Goal: Task Accomplishment & Management: Manage account settings

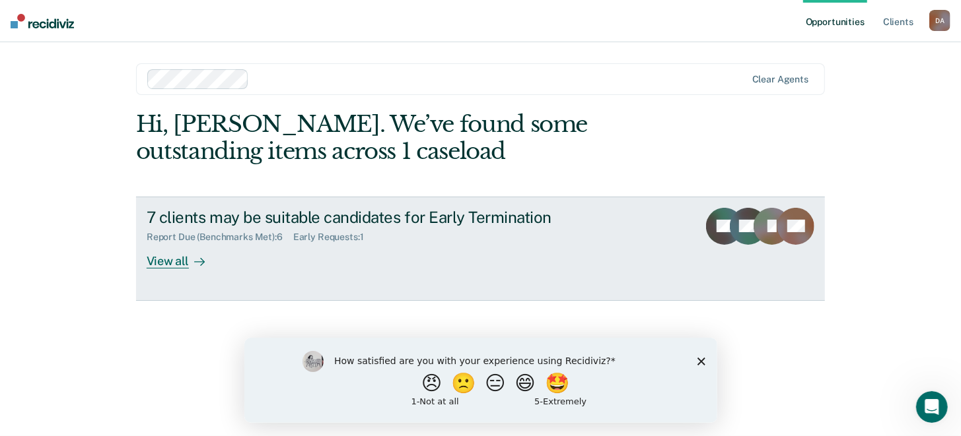
click at [165, 267] on div "View all" at bounding box center [184, 256] width 74 height 26
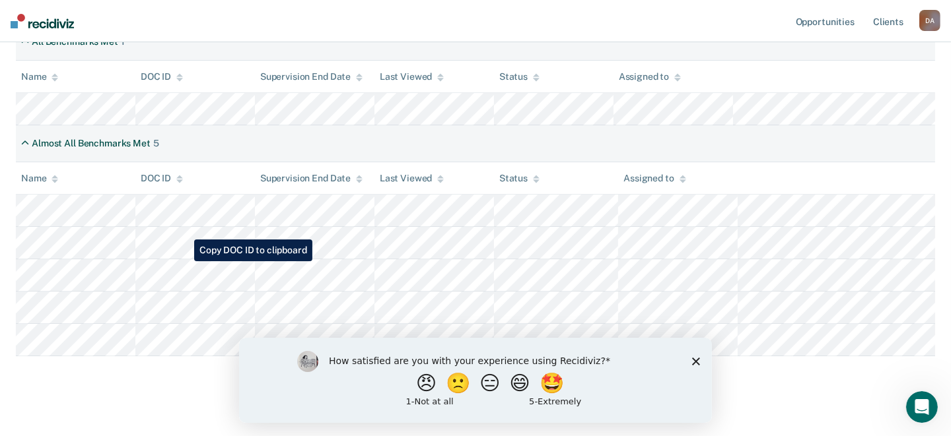
scroll to position [303, 0]
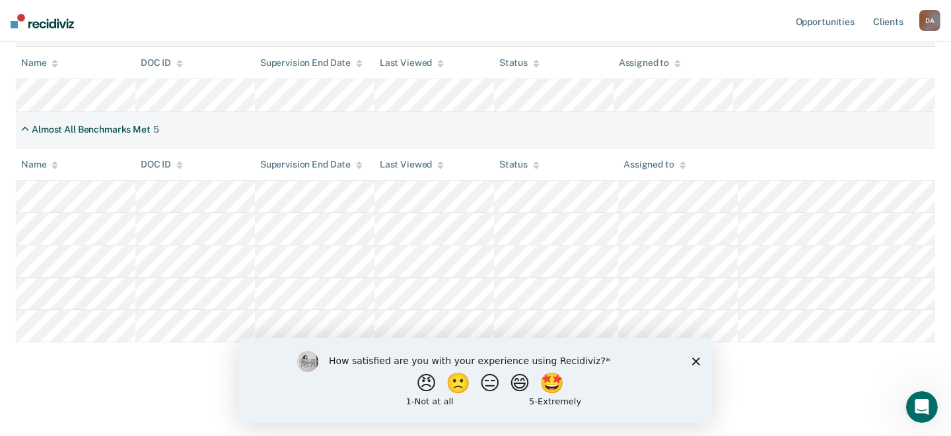
click at [691, 358] on polygon "Close survey" at bounding box center [695, 361] width 8 height 8
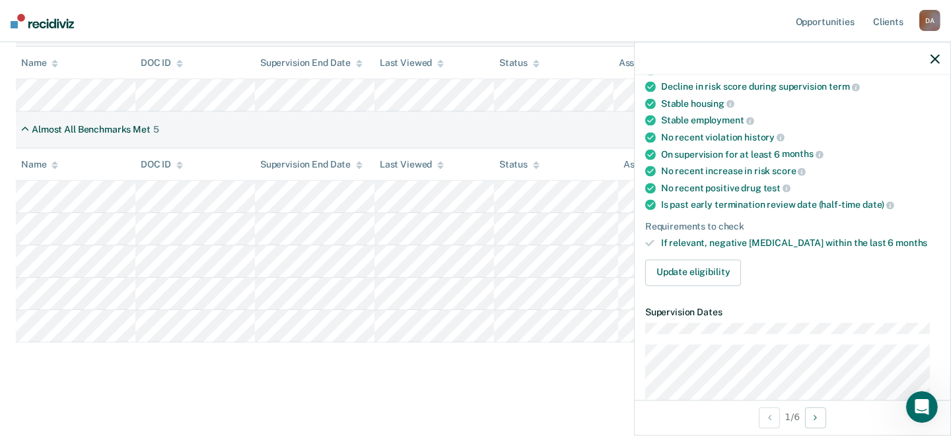
scroll to position [131, 0]
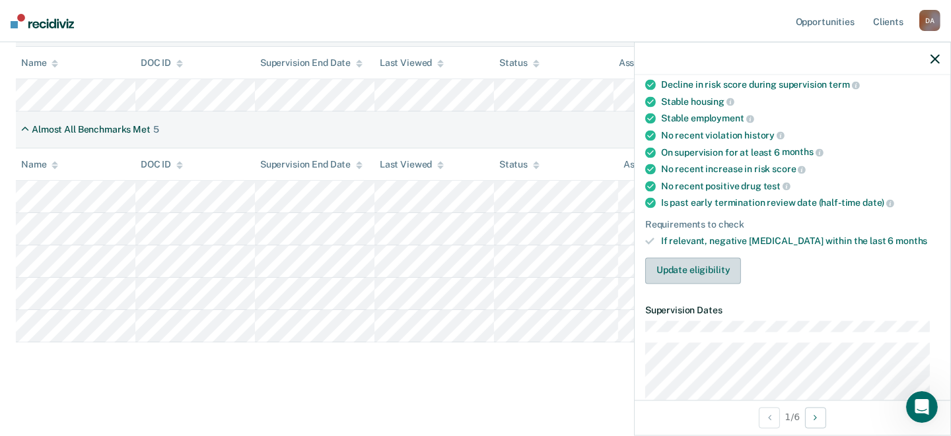
click at [711, 265] on button "Update eligibility" at bounding box center [693, 271] width 96 height 26
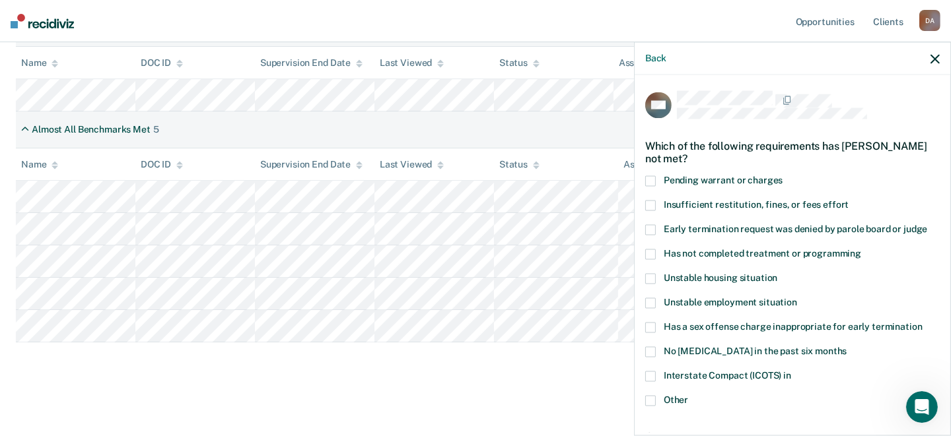
scroll to position [65, 0]
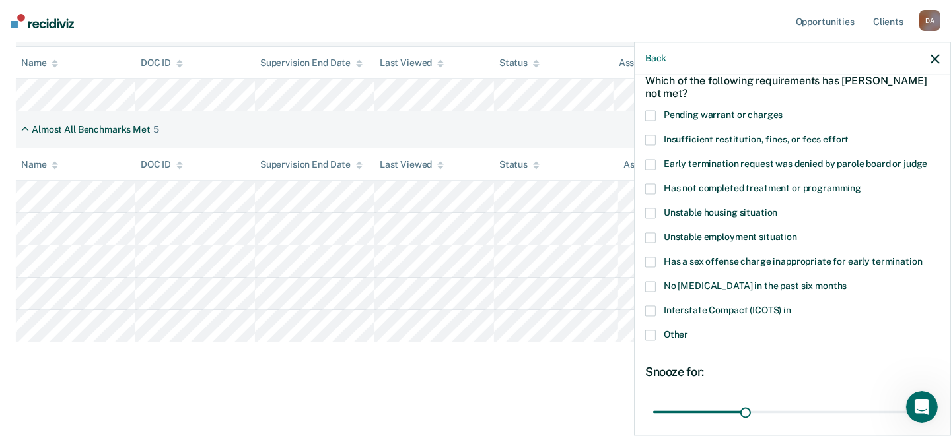
click at [649, 258] on span at bounding box center [650, 263] width 11 height 11
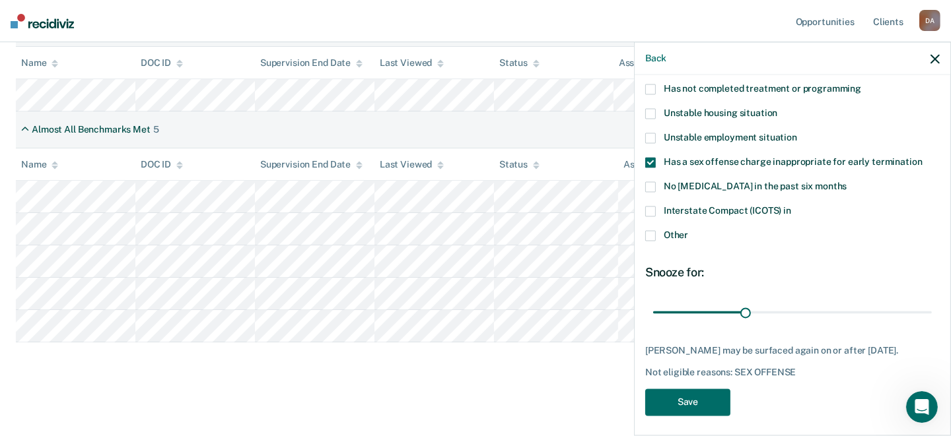
scroll to position [180, 0]
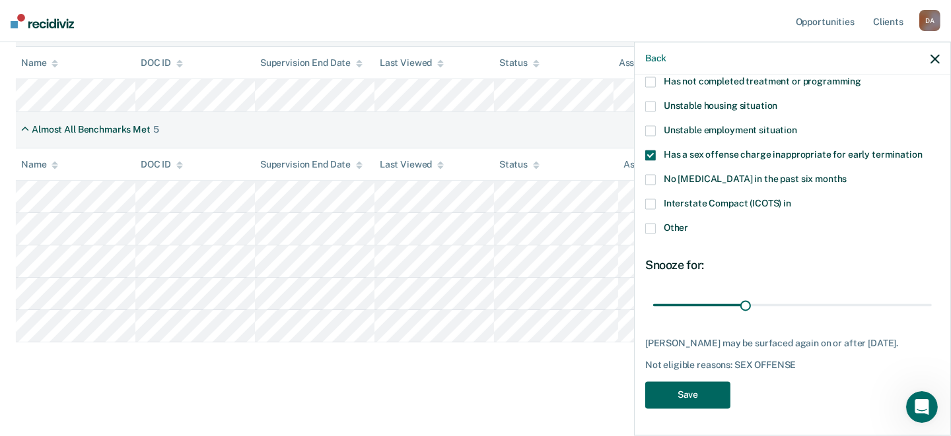
click at [697, 398] on button "Save" at bounding box center [687, 395] width 85 height 27
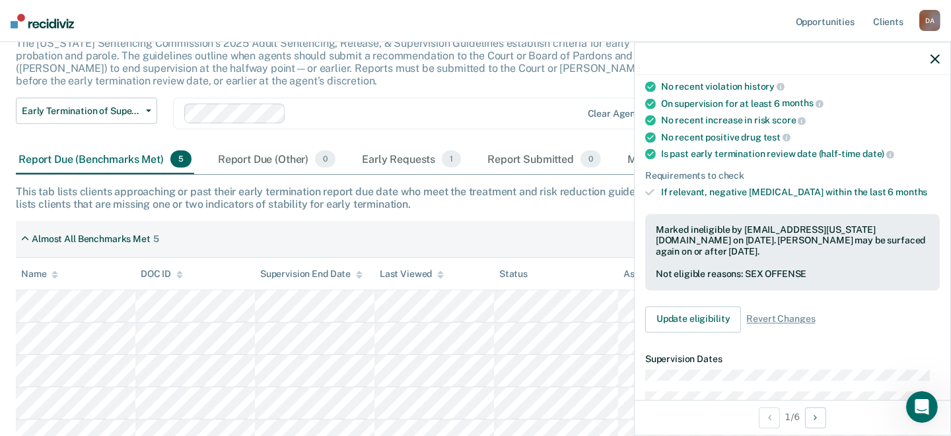
scroll to position [69, 0]
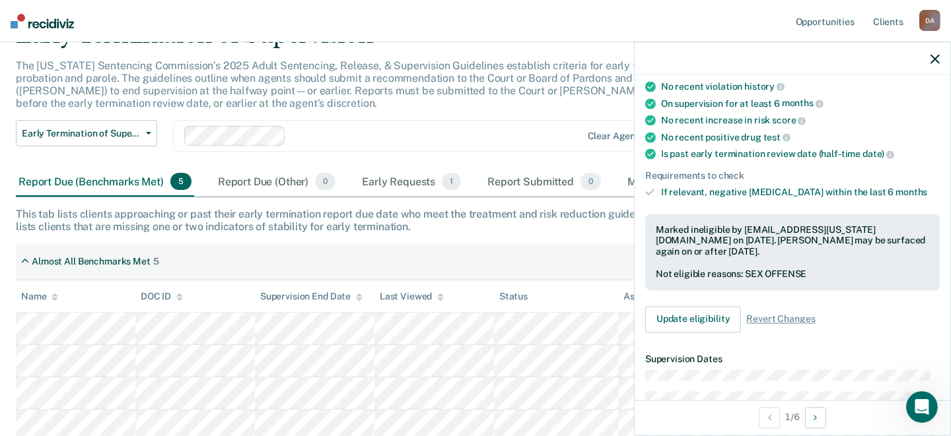
click at [932, 60] on icon "button" at bounding box center [934, 58] width 9 height 9
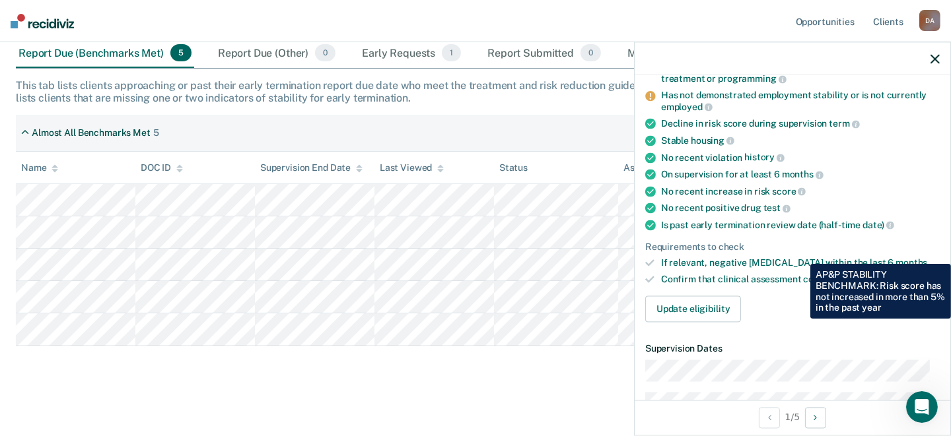
scroll to position [0, 0]
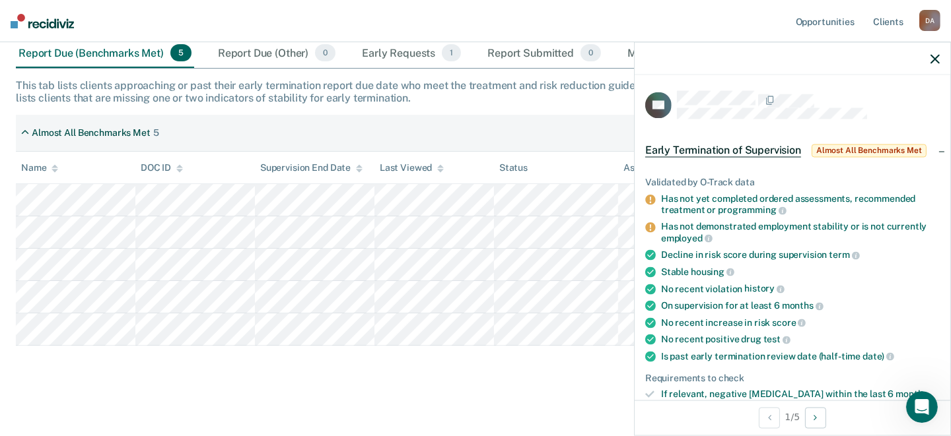
click at [930, 61] on icon "button" at bounding box center [934, 58] width 9 height 9
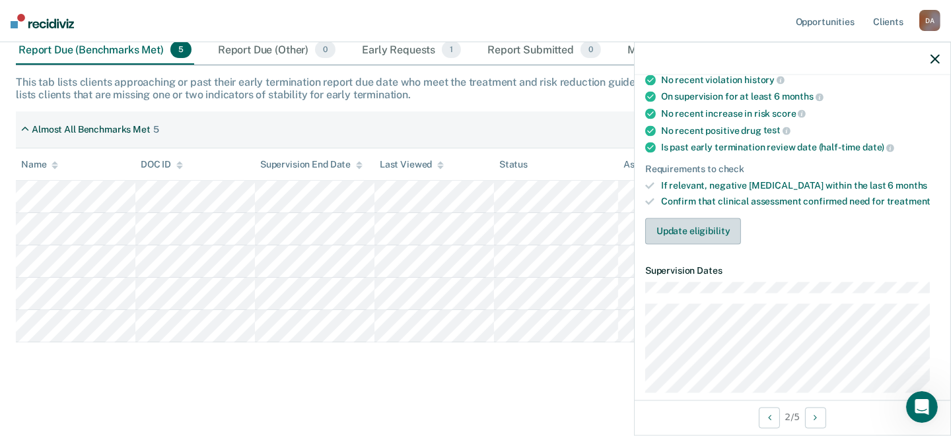
click at [709, 228] on button "Update eligibility" at bounding box center [693, 232] width 96 height 26
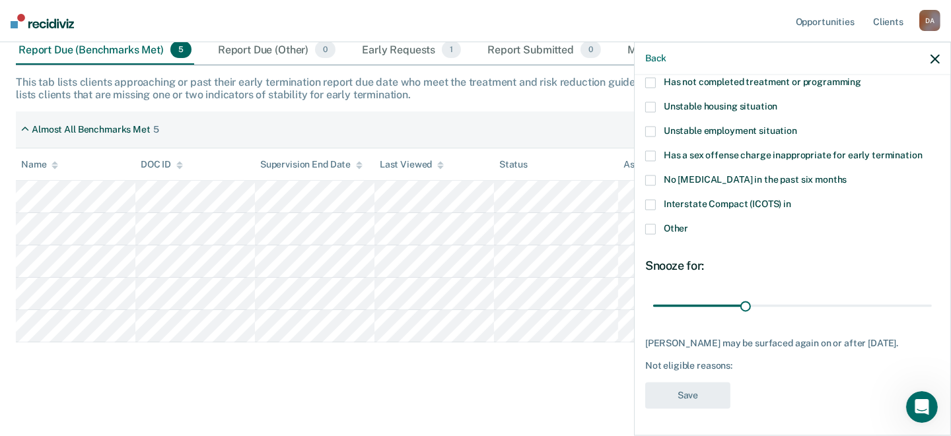
scroll to position [180, 0]
click at [650, 224] on span at bounding box center [650, 229] width 11 height 11
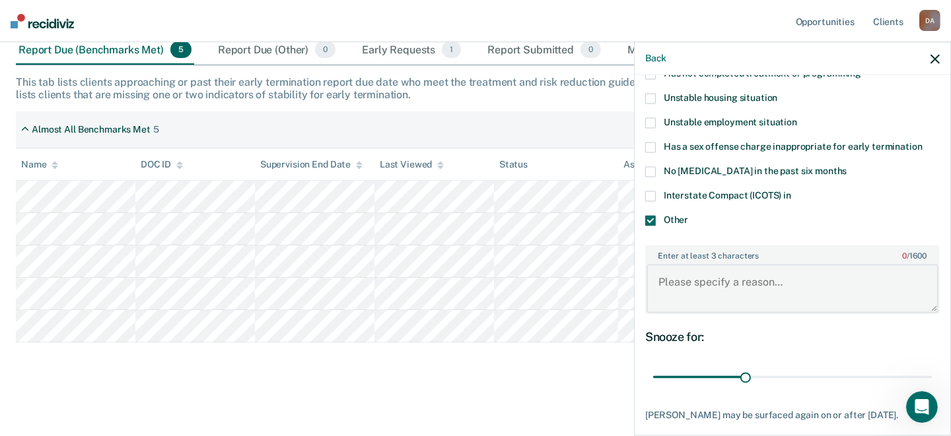
click at [732, 273] on textarea "Enter at least 3 characters 0 / 1600" at bounding box center [792, 288] width 292 height 49
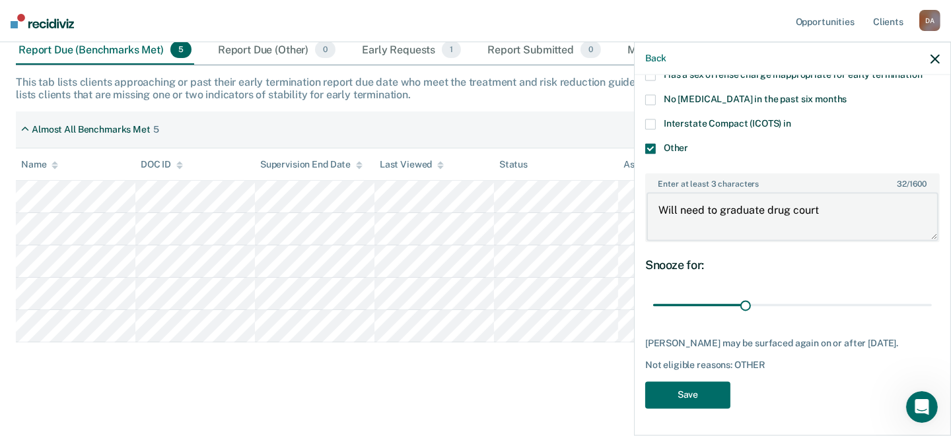
scroll to position [259, 0]
type textarea "Will need to graduate drug court"
click at [690, 399] on button "Save" at bounding box center [687, 395] width 85 height 27
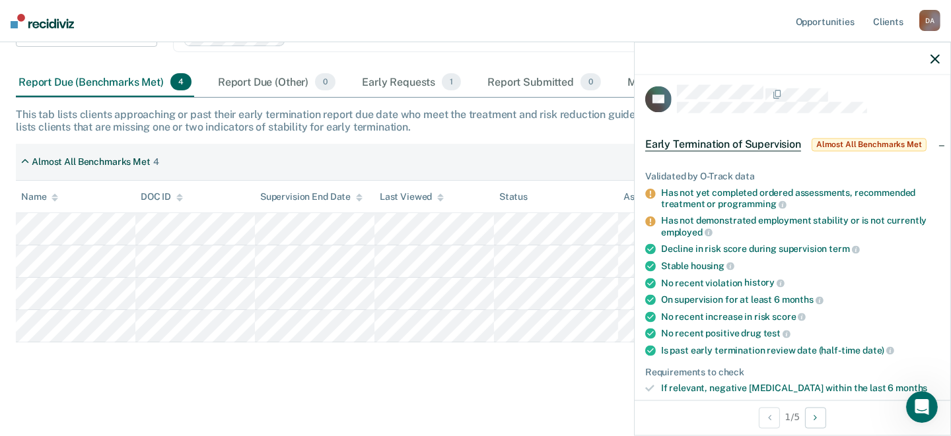
scroll to position [138, 0]
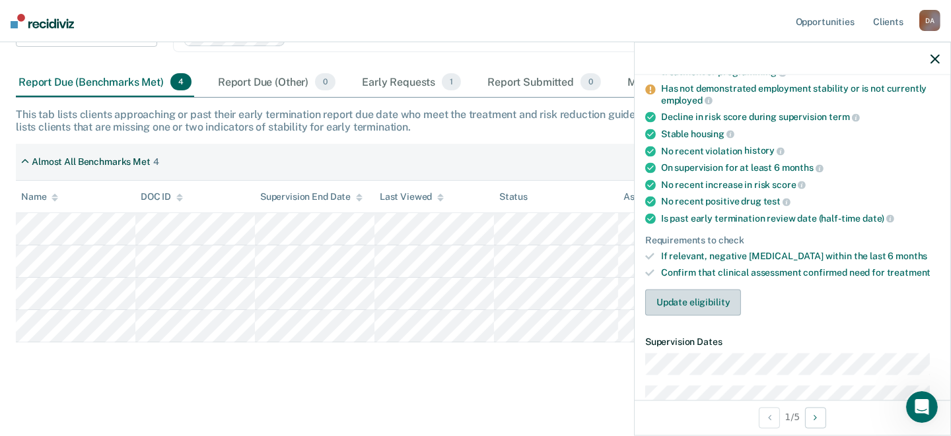
click at [716, 294] on button "Update eligibility" at bounding box center [693, 303] width 96 height 26
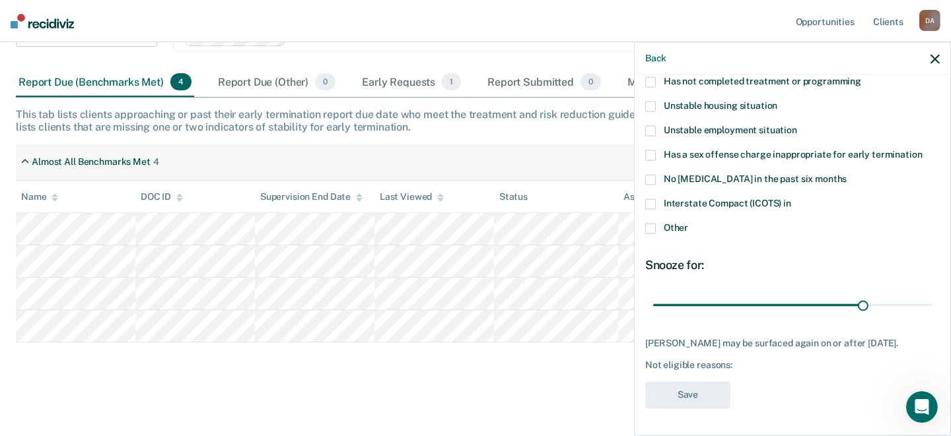
scroll to position [180, 0]
click at [653, 126] on span at bounding box center [650, 131] width 11 height 11
click at [650, 224] on span at bounding box center [650, 229] width 11 height 11
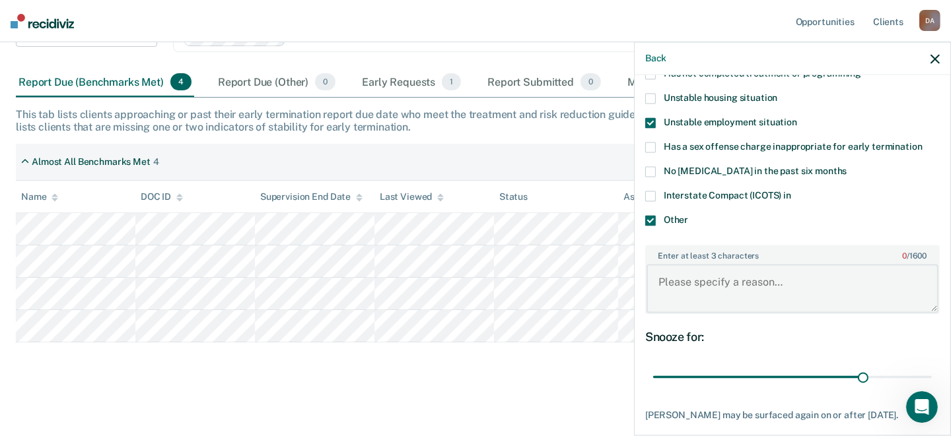
click at [659, 279] on textarea "Enter at least 3 characters 0 / 1600" at bounding box center [792, 288] width 292 height 49
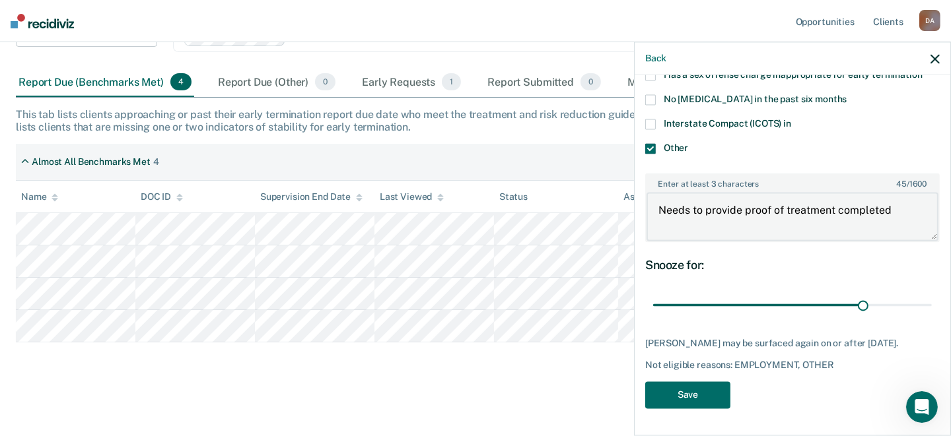
scroll to position [259, 0]
type textarea "Needs to provide proof of treatment completed"
click at [679, 403] on button "Save" at bounding box center [687, 395] width 85 height 27
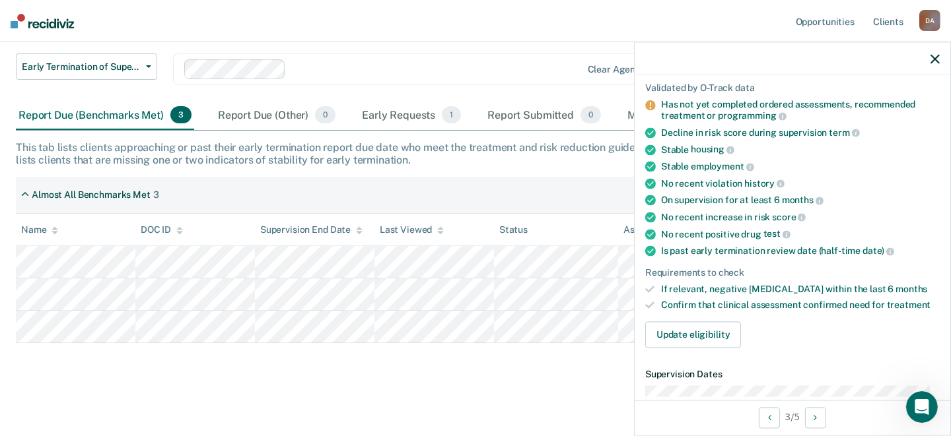
scroll to position [116, 0]
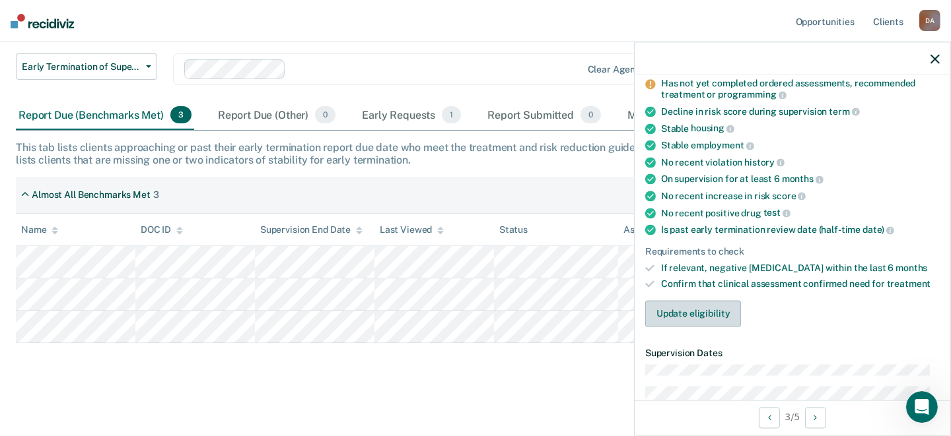
click at [683, 310] on button "Update eligibility" at bounding box center [693, 314] width 96 height 26
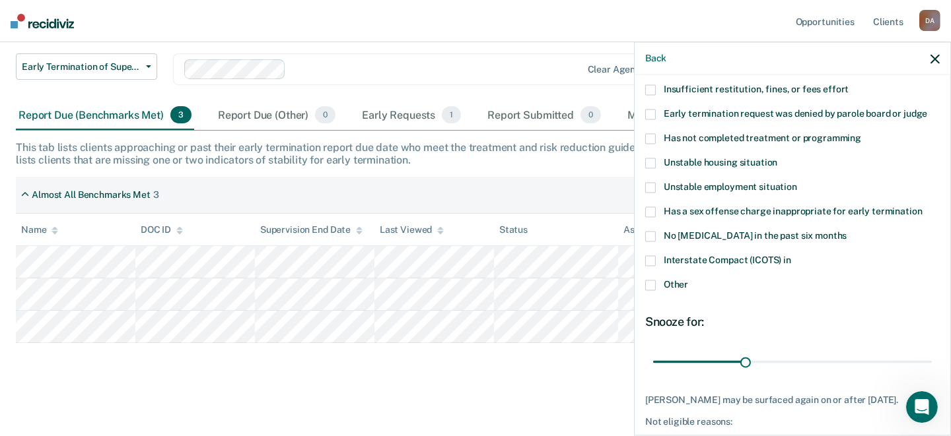
click at [649, 207] on span at bounding box center [650, 212] width 11 height 11
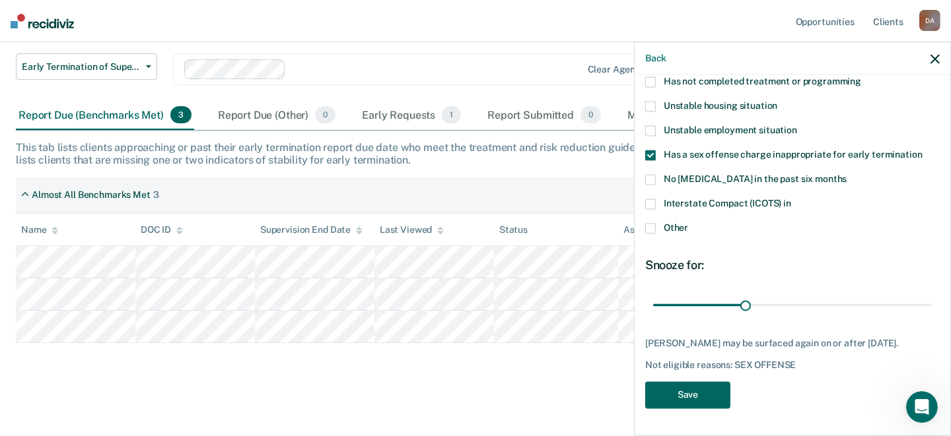
click at [697, 392] on button "Save" at bounding box center [687, 395] width 85 height 27
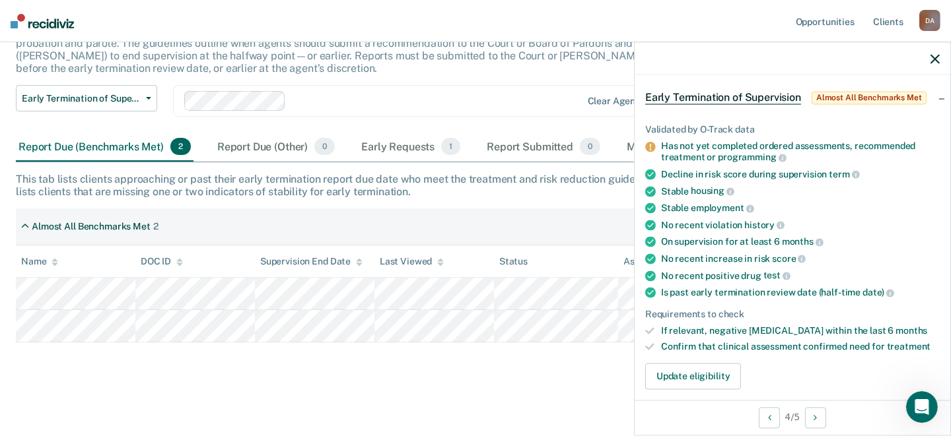
scroll to position [48, 0]
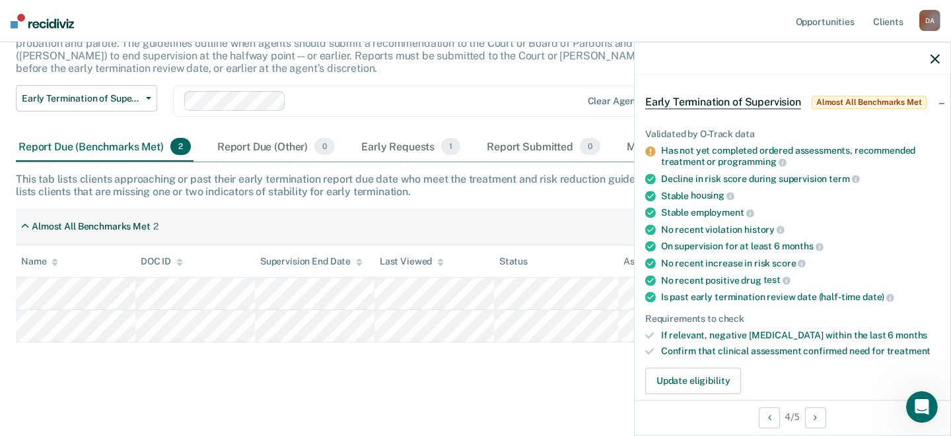
click at [619, 399] on main "Early Termination of Supervision The [US_STATE] Sentencing Commission’s 2025 Ad…" at bounding box center [475, 200] width 951 height 468
click at [933, 57] on icon "button" at bounding box center [934, 58] width 9 height 9
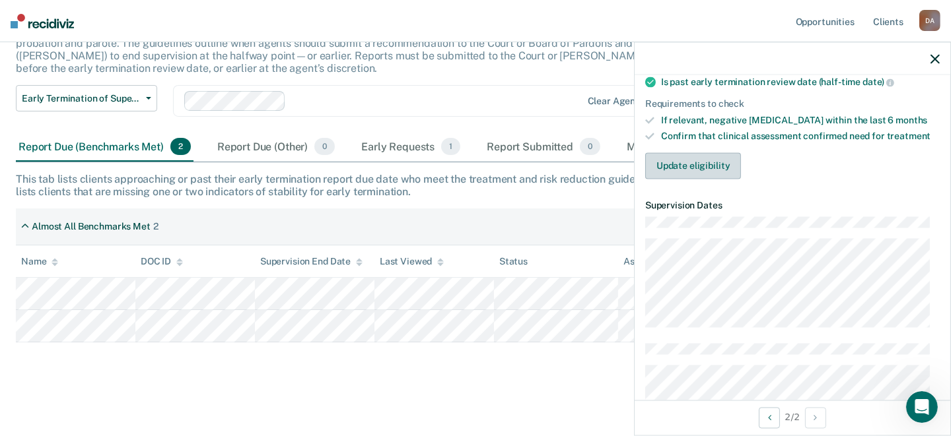
click at [674, 161] on button "Update eligibility" at bounding box center [693, 166] width 96 height 26
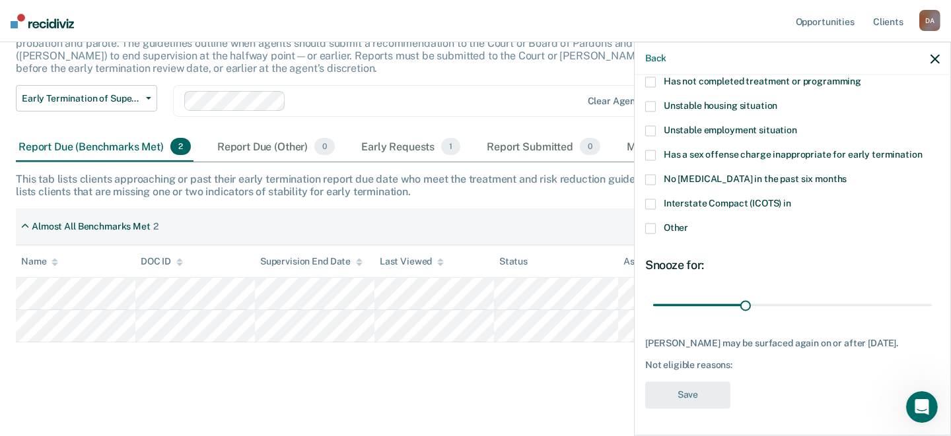
click at [649, 224] on span at bounding box center [650, 229] width 11 height 11
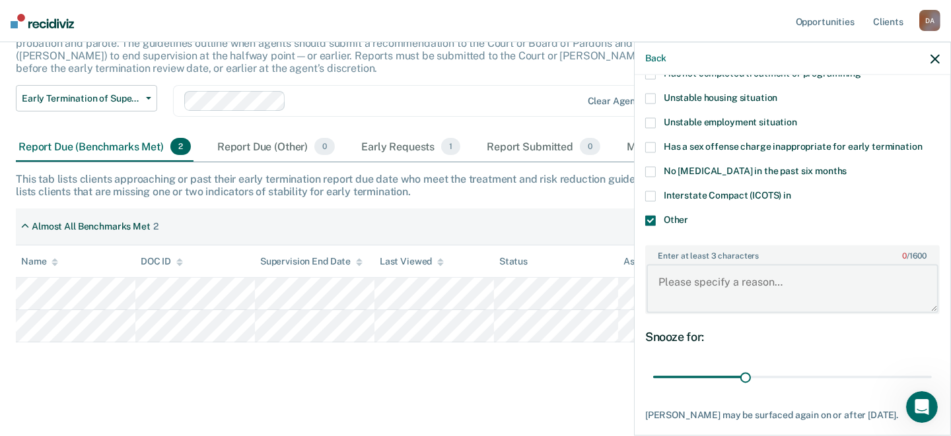
click at [691, 275] on textarea "Enter at least 3 characters 0 / 1600" at bounding box center [792, 288] width 292 height 49
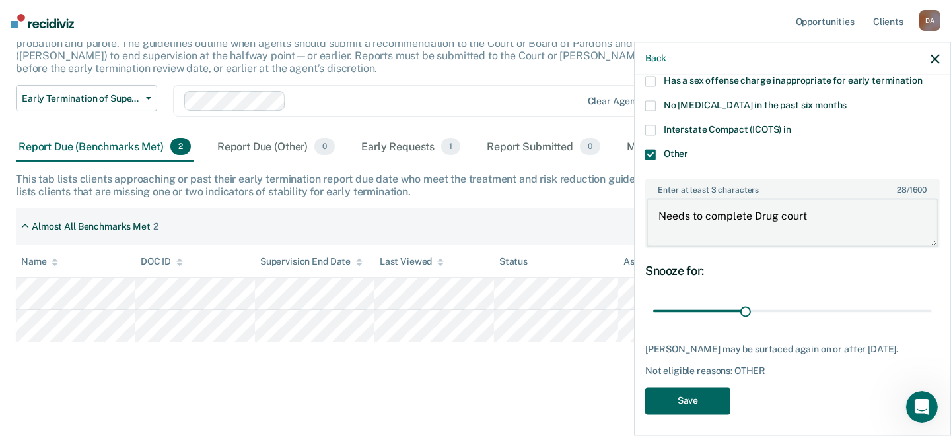
type textarea "Needs to complete Drug court"
click at [659, 409] on button "Save" at bounding box center [687, 401] width 85 height 27
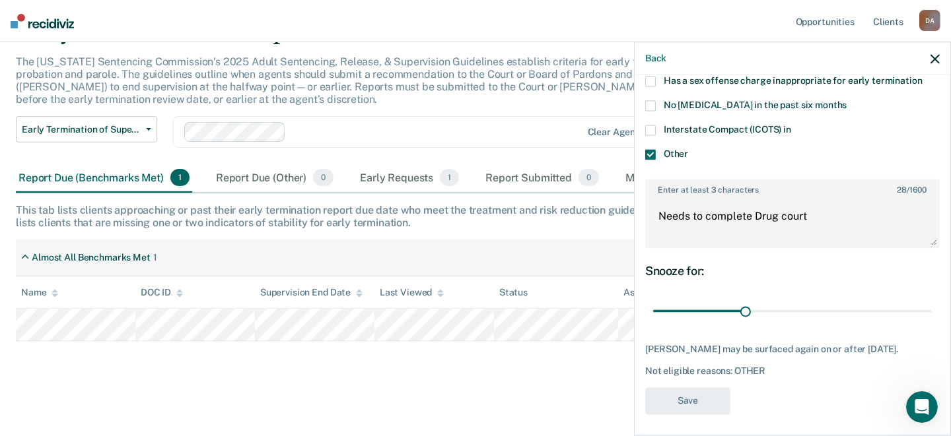
scroll to position [72, 0]
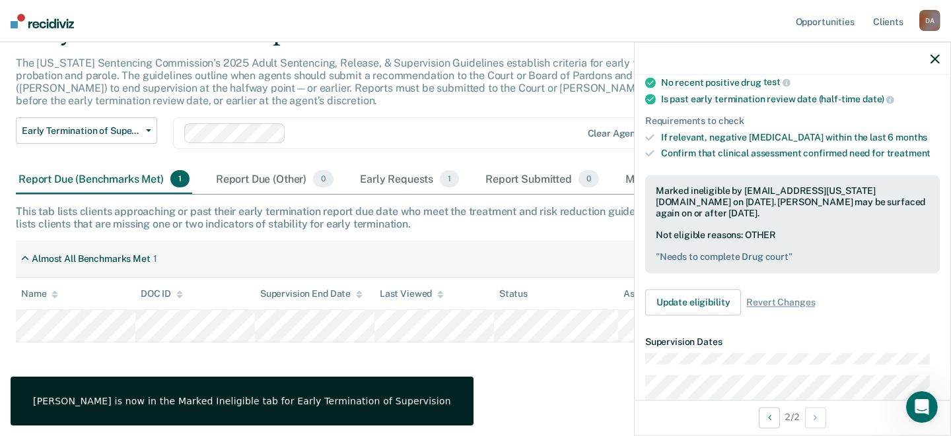
click at [930, 58] on icon "button" at bounding box center [934, 58] width 9 height 9
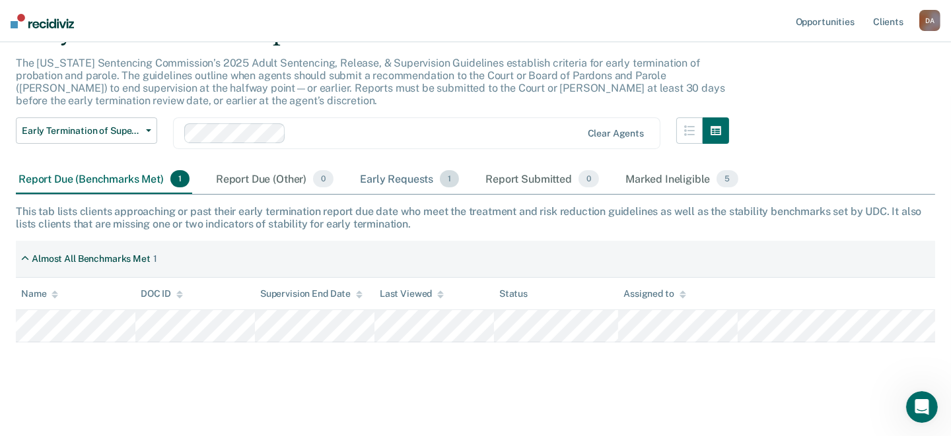
click at [394, 178] on div "Early Requests 1" at bounding box center [409, 179] width 104 height 29
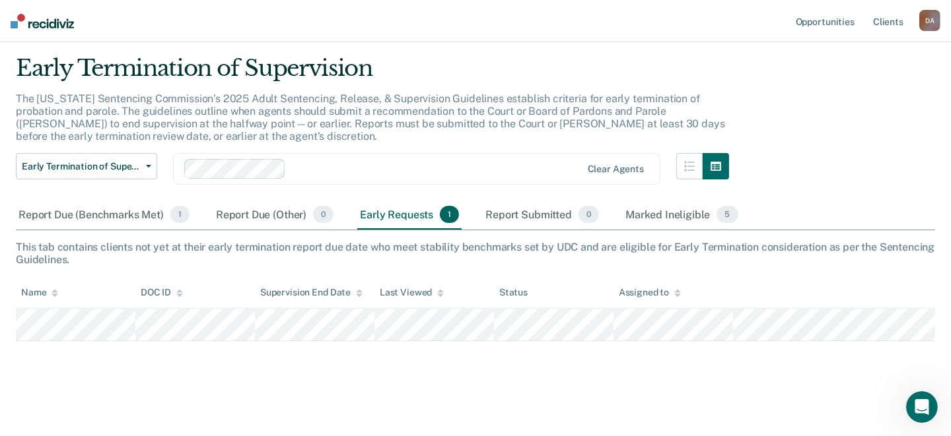
scroll to position [35, 0]
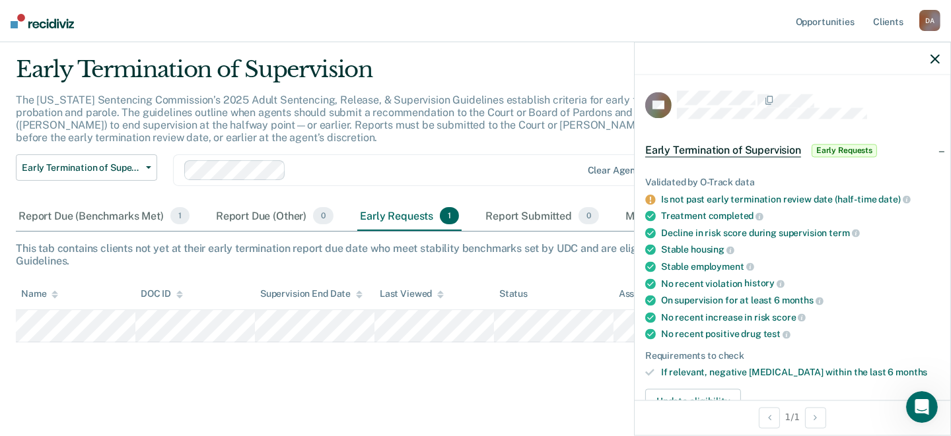
click at [517, 382] on main "Early Termination of Supervision The [US_STATE] Sentencing Commission’s 2025 Ad…" at bounding box center [475, 234] width 951 height 399
click at [930, 58] on icon "button" at bounding box center [934, 58] width 9 height 9
